Goal: Task Accomplishment & Management: Manage account settings

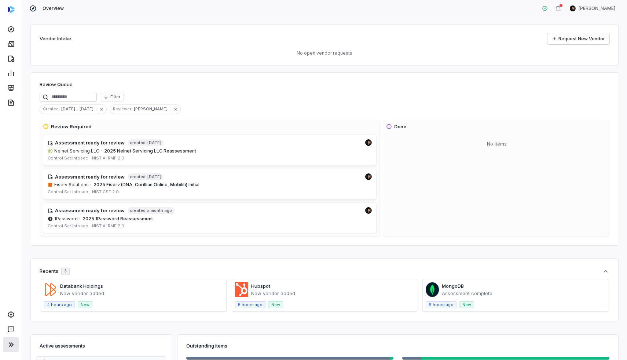
click at [10, 316] on icon at bounding box center [11, 344] width 9 height 9
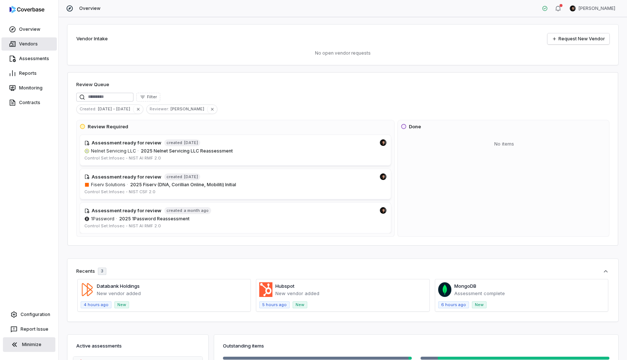
click at [17, 49] on link "Vendors" at bounding box center [28, 43] width 55 height 13
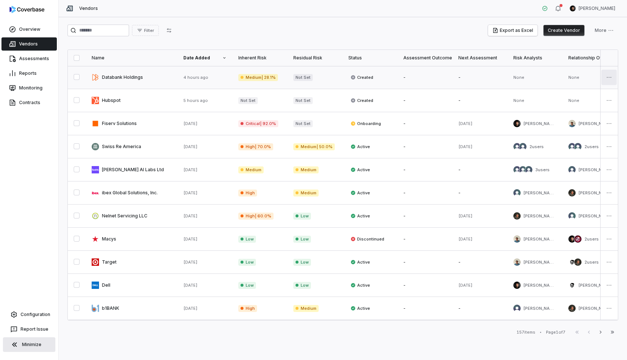
click at [569, 75] on html "Overview Vendors Assessments Reports Monitoring Contracts Configuration Report …" at bounding box center [313, 180] width 627 height 360
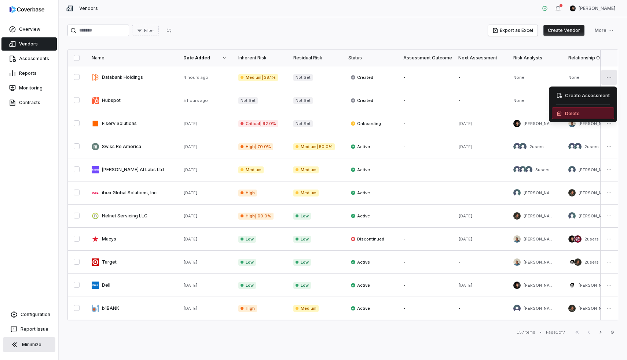
click at [569, 116] on div "Delete" at bounding box center [583, 113] width 62 height 12
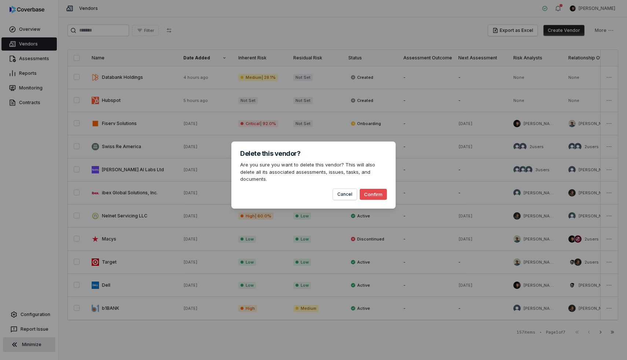
click at [379, 189] on button "Confirm" at bounding box center [373, 194] width 27 height 11
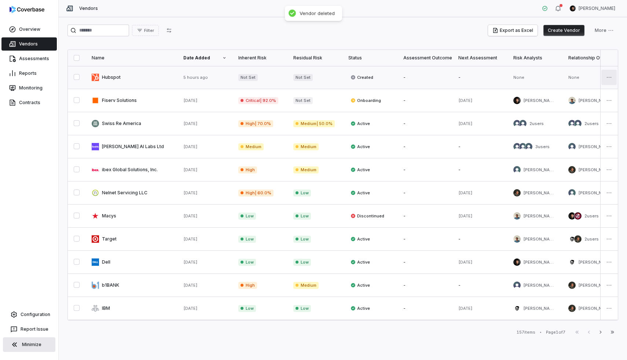
click at [569, 81] on html "Overview Vendors Assessments Reports Monitoring Contracts Configuration Report …" at bounding box center [313, 180] width 627 height 360
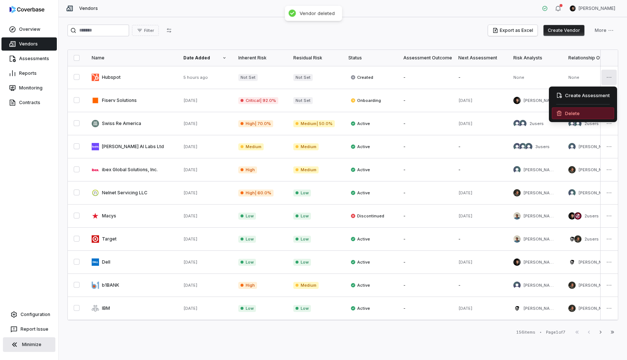
click at [567, 114] on div "Delete" at bounding box center [583, 113] width 62 height 12
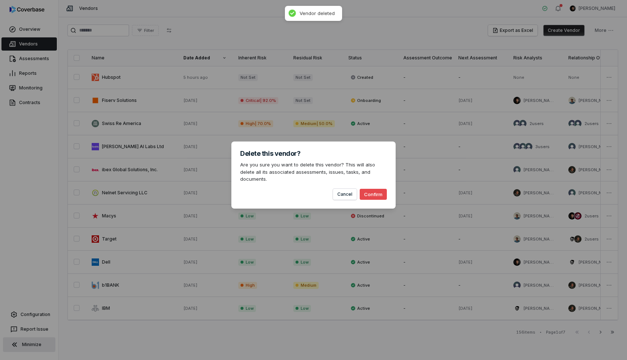
click at [380, 192] on button "Confirm" at bounding box center [373, 194] width 27 height 11
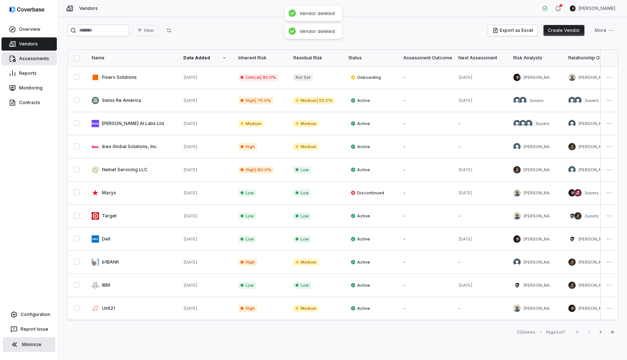
click at [37, 55] on link "Assessments" at bounding box center [28, 58] width 55 height 13
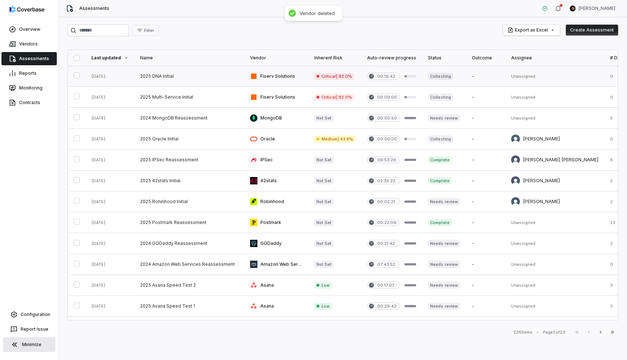
click at [159, 77] on link at bounding box center [189, 76] width 110 height 21
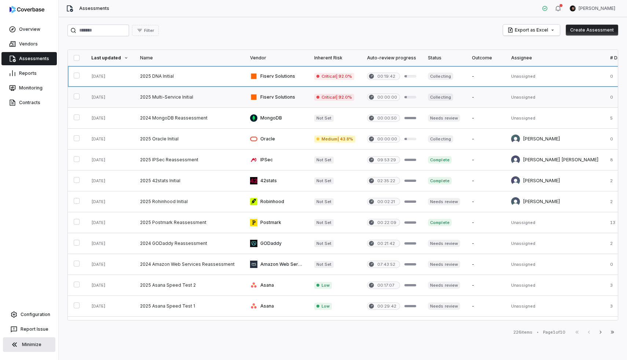
click at [155, 92] on link at bounding box center [189, 97] width 110 height 21
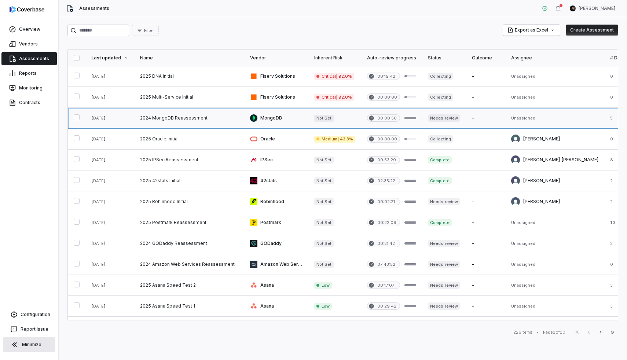
click at [166, 118] on link at bounding box center [189, 118] width 110 height 21
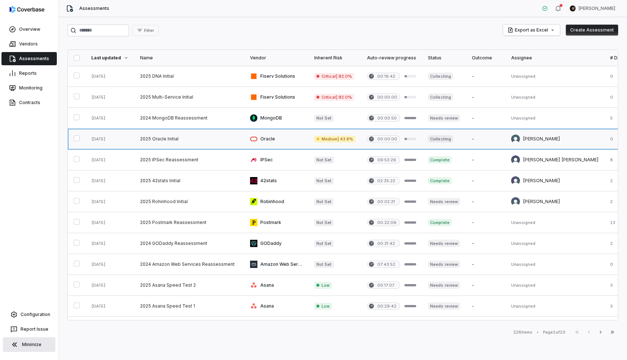
click at [164, 136] on link at bounding box center [189, 139] width 110 height 21
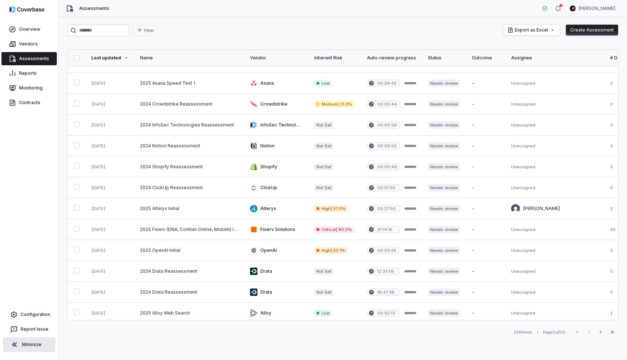
scroll to position [227, 0]
